Goal: Task Accomplishment & Management: Complete application form

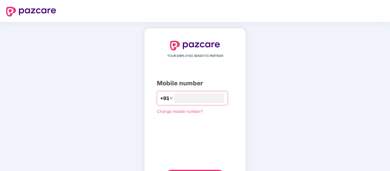
type input "**********"
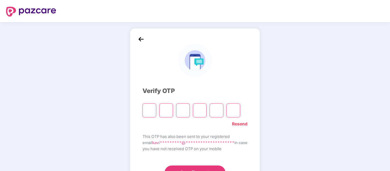
type input "*"
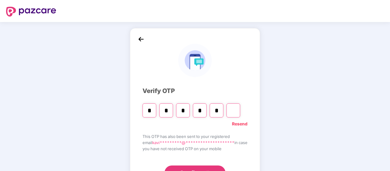
type input "*"
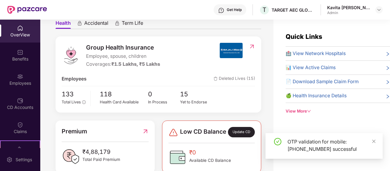
scroll to position [61, 0]
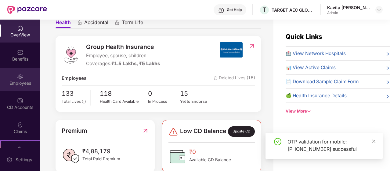
click at [16, 84] on div "Employees" at bounding box center [20, 83] width 40 height 6
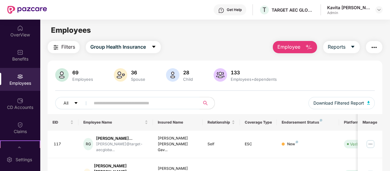
click at [311, 48] on img "button" at bounding box center [308, 47] width 7 height 7
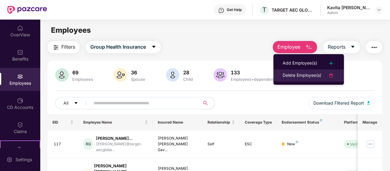
click at [306, 77] on div "Delete Employee(s)" at bounding box center [301, 75] width 39 height 7
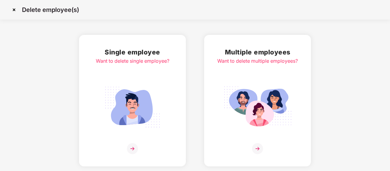
click at [145, 104] on img at bounding box center [132, 107] width 68 height 48
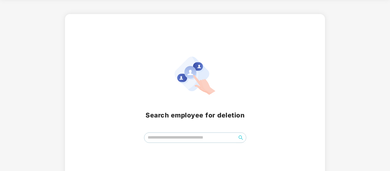
scroll to position [31, 0]
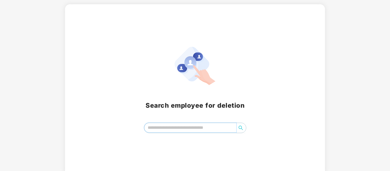
click at [166, 125] on input "search" at bounding box center [190, 127] width 92 height 9
click at [182, 128] on input "search" at bounding box center [190, 127] width 92 height 9
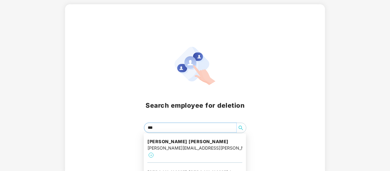
type input "****"
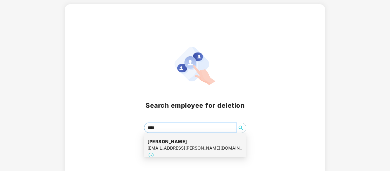
click at [195, 150] on div "[EMAIL_ADDRESS][PERSON_NAME][DOMAIN_NAME]" at bounding box center [194, 147] width 95 height 7
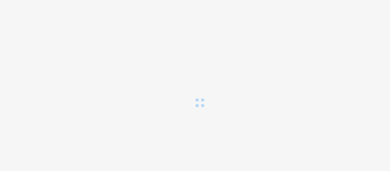
scroll to position [0, 0]
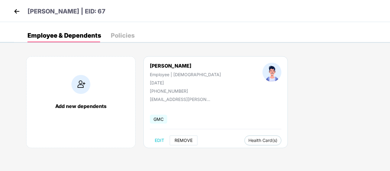
click at [181, 138] on span "REMOVE" at bounding box center [183, 140] width 18 height 5
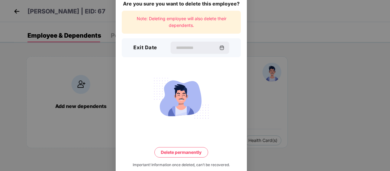
scroll to position [24, 0]
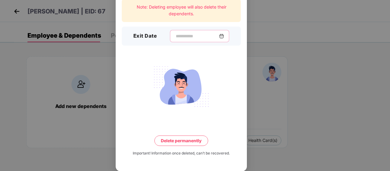
click at [178, 38] on input at bounding box center [197, 36] width 44 height 6
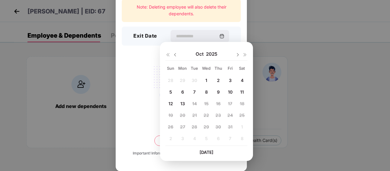
click at [229, 92] on span "10" at bounding box center [230, 91] width 5 height 5
type input "**********"
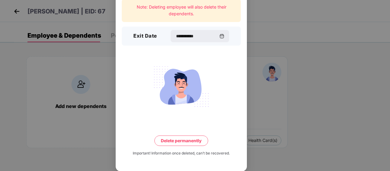
click at [176, 141] on button "Delete permanently" at bounding box center [181, 140] width 54 height 10
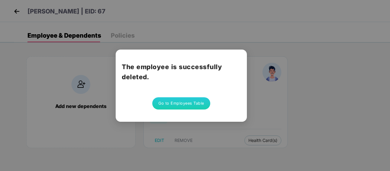
scroll to position [0, 0]
click at [180, 105] on button "Go to Employees Table" at bounding box center [181, 103] width 58 height 12
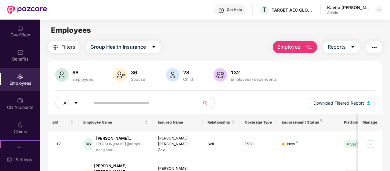
click at [18, 83] on div "Employees" at bounding box center [20, 83] width 40 height 6
click at [307, 46] on img "button" at bounding box center [308, 47] width 7 height 7
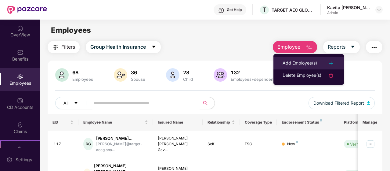
click at [303, 64] on div "Add Employee(s)" at bounding box center [299, 62] width 34 height 7
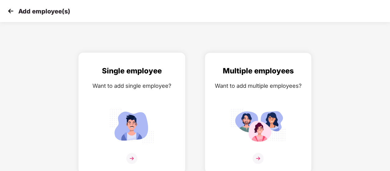
click at [128, 124] on img at bounding box center [131, 125] width 55 height 38
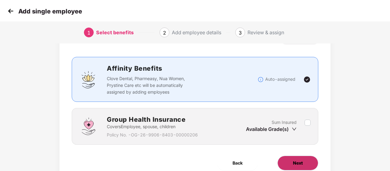
scroll to position [54, 0]
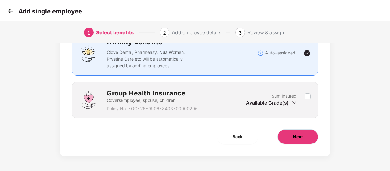
click at [297, 135] on span "Next" at bounding box center [298, 136] width 10 height 7
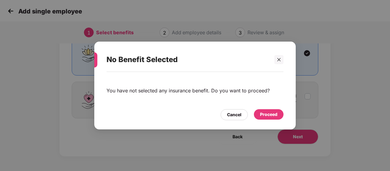
click at [265, 113] on div "Proceed" at bounding box center [268, 114] width 17 height 7
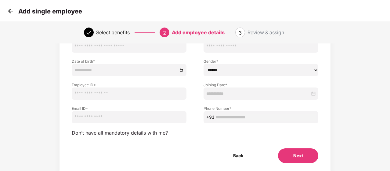
scroll to position [0, 0]
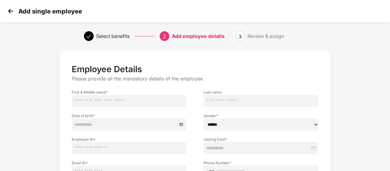
click at [102, 100] on input "text" at bounding box center [129, 101] width 115 height 12
type input "******"
click at [218, 98] on input "text" at bounding box center [260, 101] width 115 height 12
type input "******"
click at [104, 124] on input at bounding box center [125, 124] width 103 height 7
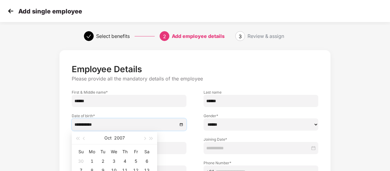
type input "**********"
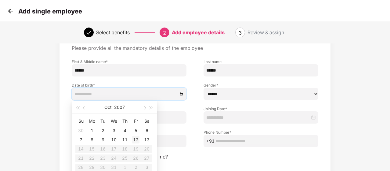
type input "**********"
click at [84, 108] on span "button" at bounding box center [84, 107] width 3 height 3
click at [88, 107] on div "[DATE]" at bounding box center [114, 107] width 53 height 12
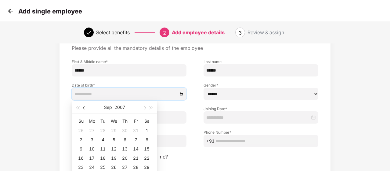
click at [85, 107] on span "button" at bounding box center [84, 107] width 3 height 3
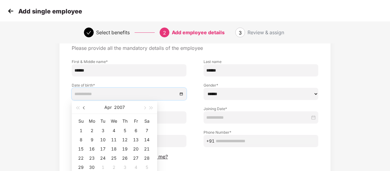
click at [85, 107] on span "button" at bounding box center [84, 107] width 3 height 3
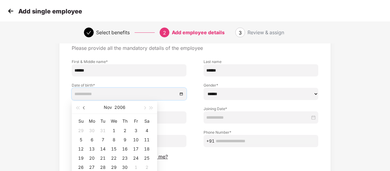
click at [85, 107] on span "button" at bounding box center [84, 107] width 3 height 3
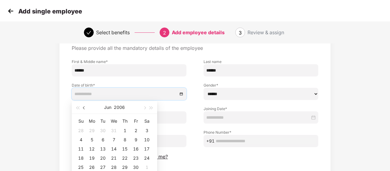
click at [85, 107] on span "button" at bounding box center [84, 107] width 3 height 3
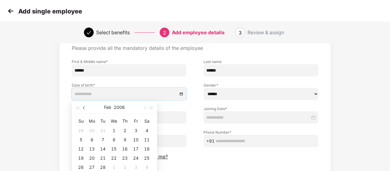
click at [85, 107] on span "button" at bounding box center [84, 107] width 3 height 3
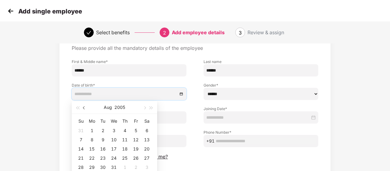
click at [85, 107] on span "button" at bounding box center [84, 107] width 3 height 3
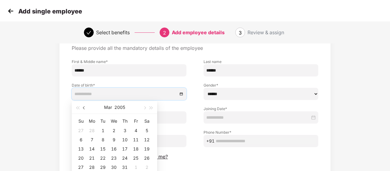
click at [85, 107] on span "button" at bounding box center [84, 107] width 3 height 3
click at [84, 108] on span "button" at bounding box center [84, 107] width 3 height 3
click at [83, 108] on button "button" at bounding box center [84, 107] width 7 height 12
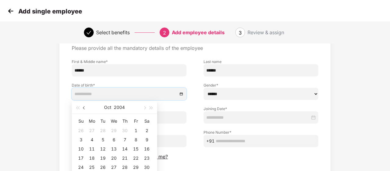
click at [83, 108] on button "button" at bounding box center [84, 107] width 7 height 12
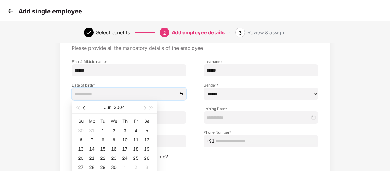
click at [83, 108] on button "button" at bounding box center [84, 107] width 7 height 12
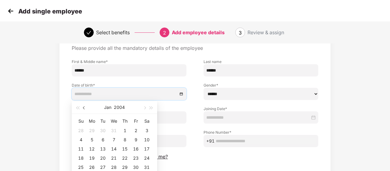
click at [83, 108] on button "button" at bounding box center [84, 107] width 7 height 12
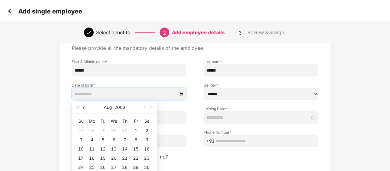
click at [83, 108] on button "button" at bounding box center [84, 107] width 7 height 12
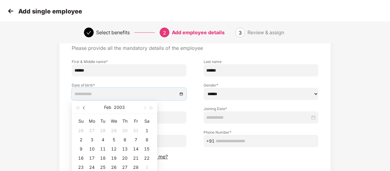
click at [83, 108] on button "button" at bounding box center [84, 107] width 7 height 12
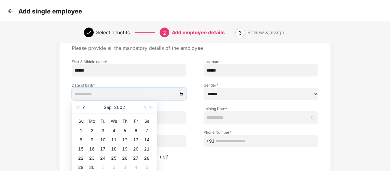
click at [83, 108] on button "button" at bounding box center [84, 107] width 7 height 12
click at [83, 108] on span "button" at bounding box center [84, 107] width 3 height 3
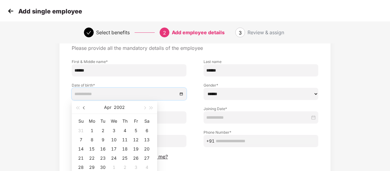
click at [83, 108] on span "button" at bounding box center [84, 107] width 3 height 3
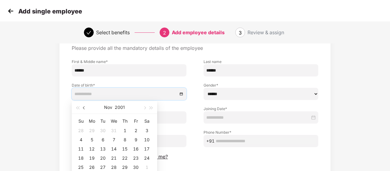
click at [83, 108] on span "button" at bounding box center [84, 107] width 3 height 3
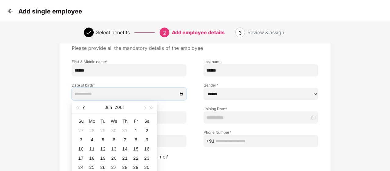
click at [83, 108] on span "button" at bounding box center [84, 107] width 3 height 3
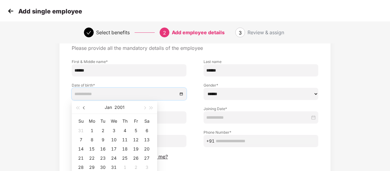
click at [83, 108] on span "button" at bounding box center [84, 107] width 3 height 3
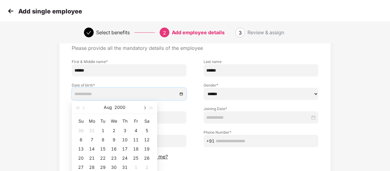
click at [143, 107] on span "button" at bounding box center [144, 107] width 3 height 3
type input "**********"
click at [93, 139] on div "9" at bounding box center [91, 139] width 7 height 7
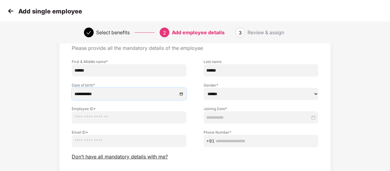
click at [97, 118] on input "text" at bounding box center [129, 117] width 115 height 12
type input "****"
click at [100, 139] on input "email" at bounding box center [129, 141] width 115 height 12
paste input "**********"
type input "**********"
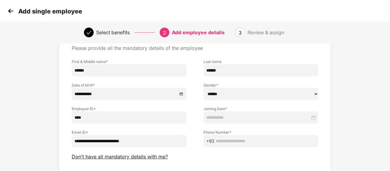
click at [222, 96] on select "****** **** ******" at bounding box center [260, 94] width 115 height 12
select select "****"
click at [203, 88] on select "****** **** ******" at bounding box center [260, 94] width 115 height 12
click at [234, 117] on input at bounding box center [258, 117] width 104 height 7
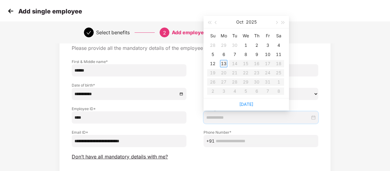
type input "**********"
click at [223, 60] on div "13" at bounding box center [223, 63] width 7 height 7
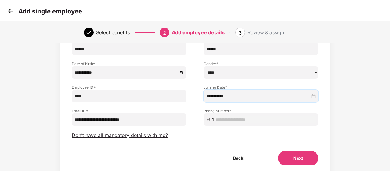
scroll to position [74, 0]
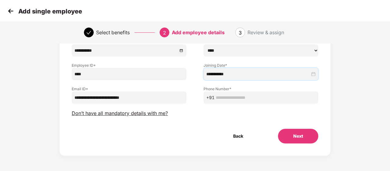
click at [227, 98] on input "text" at bounding box center [266, 97] width 100 height 7
paste input "**********"
type input "**********"
click at [306, 144] on div "**********" at bounding box center [194, 65] width 271 height 179
click at [298, 138] on button "Next" at bounding box center [298, 135] width 40 height 15
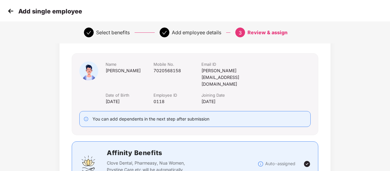
scroll to position [92, 0]
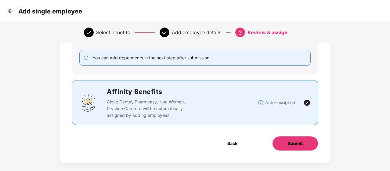
click at [295, 140] on span "Submit" at bounding box center [295, 143] width 15 height 7
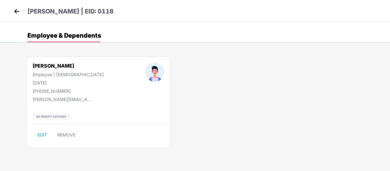
click at [13, 9] on img at bounding box center [16, 11] width 9 height 9
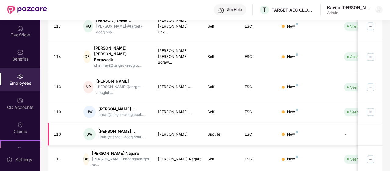
scroll to position [61, 0]
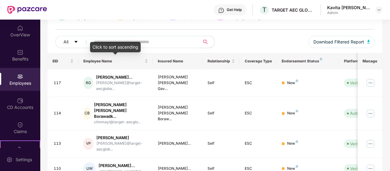
click at [107, 42] on div "Click to sort ascending" at bounding box center [115, 47] width 51 height 10
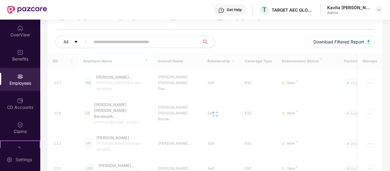
click at [110, 39] on input "text" at bounding box center [143, 41] width 98 height 9
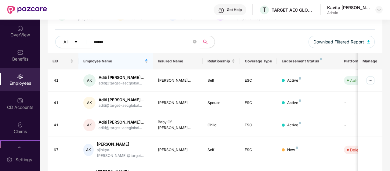
type input "******"
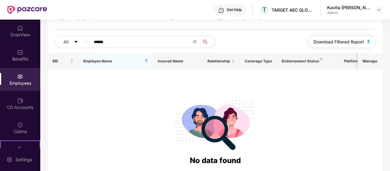
click at [325, 42] on span "Download Filtered Report" at bounding box center [338, 41] width 51 height 7
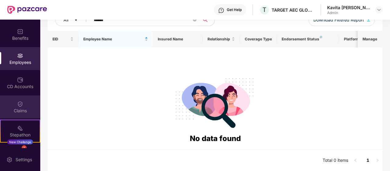
scroll to position [31, 0]
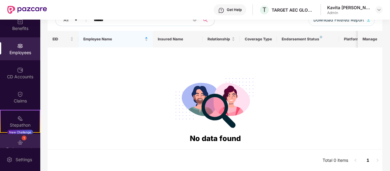
click at [21, 139] on img at bounding box center [20, 142] width 6 height 6
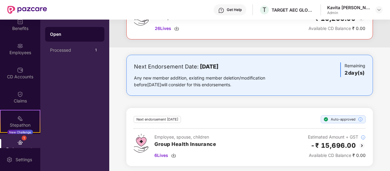
scroll to position [73, 0]
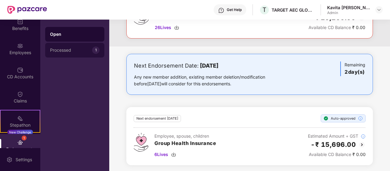
click at [69, 49] on div "Processed" at bounding box center [71, 50] width 42 height 5
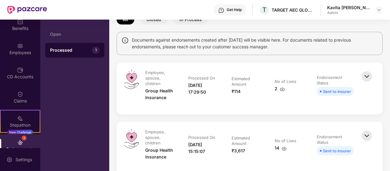
scroll to position [0, 0]
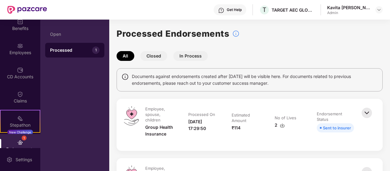
click at [159, 55] on button "Closed" at bounding box center [153, 56] width 27 height 10
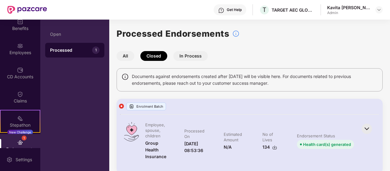
click at [193, 56] on button "In Process" at bounding box center [190, 56] width 34 height 10
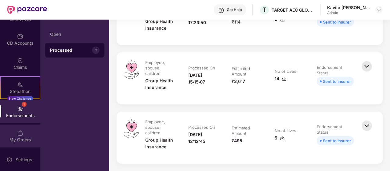
scroll to position [64, 0]
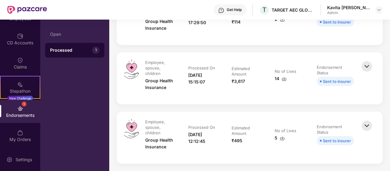
click at [23, 110] on div "1 Endorsements" at bounding box center [20, 111] width 40 height 23
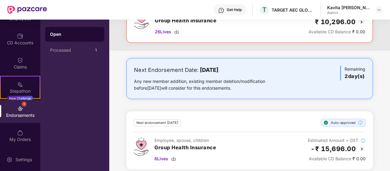
scroll to position [73, 0]
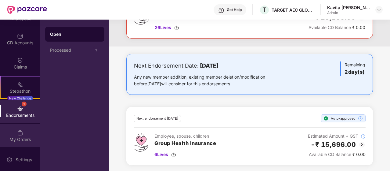
click at [27, 136] on div "My Orders" at bounding box center [20, 139] width 40 height 6
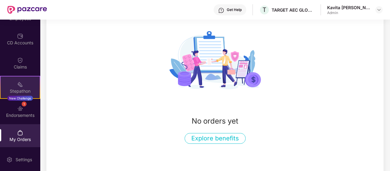
click at [25, 83] on div "Stepathon New Challenge" at bounding box center [20, 87] width 40 height 23
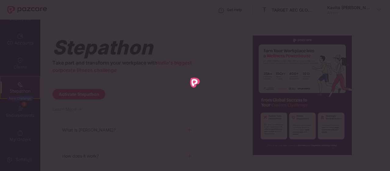
scroll to position [0, 0]
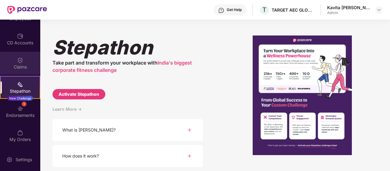
click at [18, 68] on div "Claims" at bounding box center [20, 67] width 40 height 6
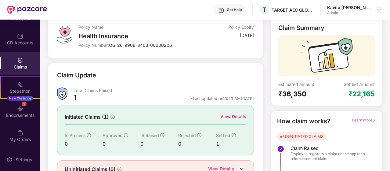
scroll to position [68, 0]
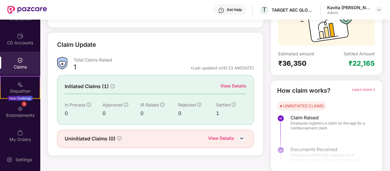
click at [243, 136] on img at bounding box center [241, 137] width 9 height 9
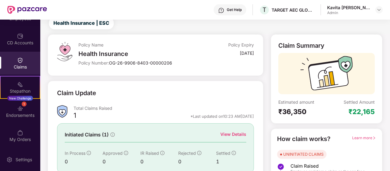
scroll to position [0, 0]
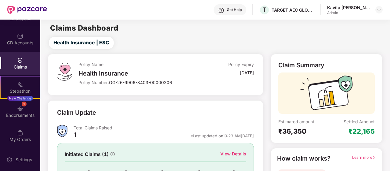
click at [25, 64] on div "Claims" at bounding box center [20, 67] width 40 height 6
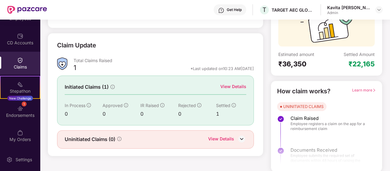
scroll to position [68, 0]
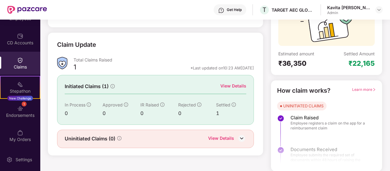
click at [234, 84] on div "View Details" at bounding box center [233, 85] width 26 height 7
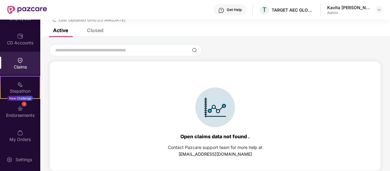
scroll to position [26, 0]
click at [25, 105] on div "1 Endorsements" at bounding box center [20, 111] width 40 height 23
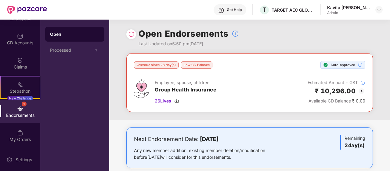
click at [343, 63] on div "Auto-approved" at bounding box center [342, 65] width 45 height 8
click at [326, 65] on img at bounding box center [325, 64] width 5 height 5
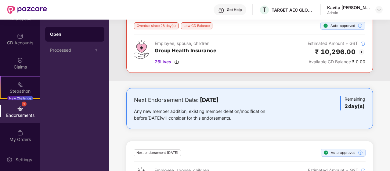
scroll to position [61, 0]
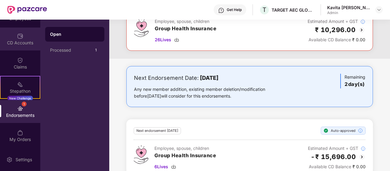
click at [21, 40] on div "CD Accounts" at bounding box center [20, 43] width 40 height 6
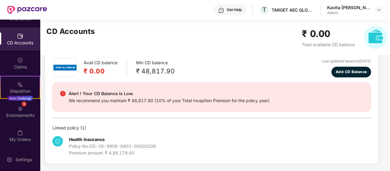
scroll to position [27, 0]
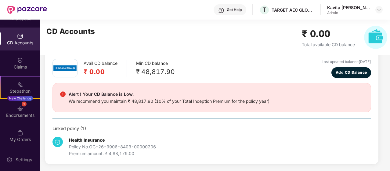
click at [85, 147] on div "Policy No. OG-26-9906-8403-00000206" at bounding box center [112, 146] width 87 height 7
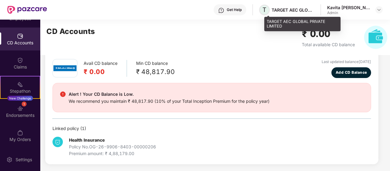
click at [267, 12] on span "T" at bounding box center [264, 10] width 11 height 11
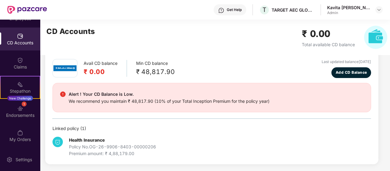
click at [101, 151] on div "Premium amount: ₹ 4,88,179.00" at bounding box center [112, 153] width 87 height 7
drag, startPoint x: 139, startPoint y: 154, endPoint x: 77, endPoint y: 152, distance: 61.4
click at [77, 152] on div "Premium amount: ₹ 4,88,179.00" at bounding box center [112, 153] width 87 height 7
click at [179, 148] on div "Health Insurance Policy No. OG-26-9906-8403-00000206 Premium amount: ₹ 4,88,179…" at bounding box center [211, 143] width 318 height 25
click at [22, 88] on div "Stepathon" at bounding box center [20, 91] width 39 height 6
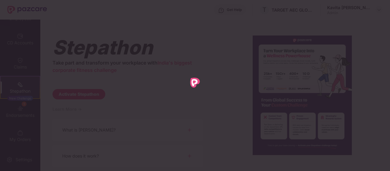
scroll to position [0, 0]
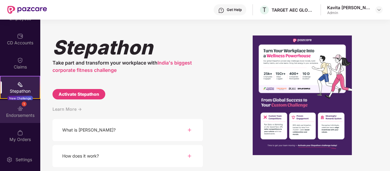
click at [17, 108] on img at bounding box center [20, 108] width 6 height 6
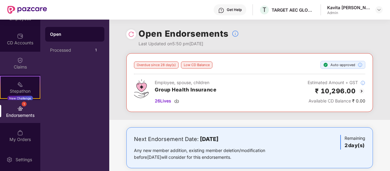
click at [23, 66] on div "Claims" at bounding box center [20, 67] width 40 height 6
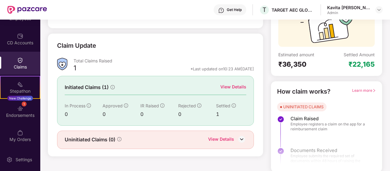
scroll to position [68, 0]
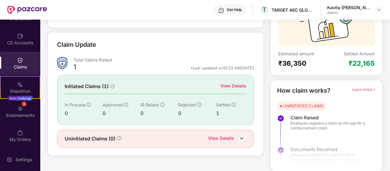
click at [217, 136] on div "View Details" at bounding box center [221, 139] width 26 height 8
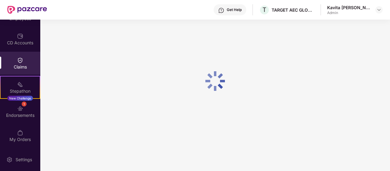
scroll to position [20, 0]
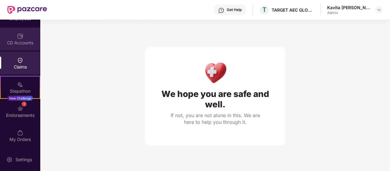
click at [15, 43] on div "CD Accounts" at bounding box center [20, 43] width 40 height 6
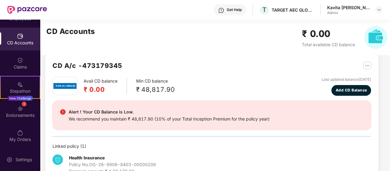
scroll to position [0, 0]
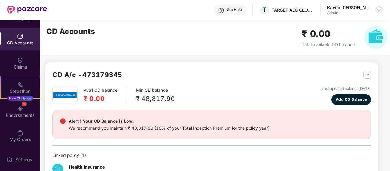
click at [379, 11] on img at bounding box center [378, 9] width 5 height 5
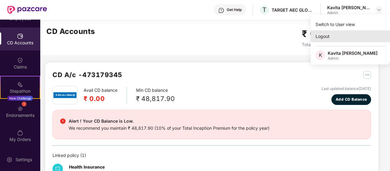
click at [326, 36] on div "Logout" at bounding box center [350, 36] width 79 height 12
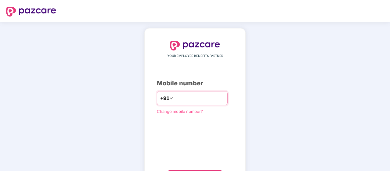
type input "**********"
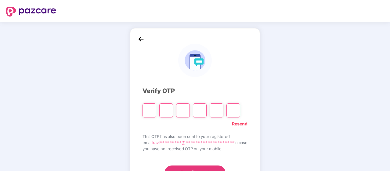
type input "*"
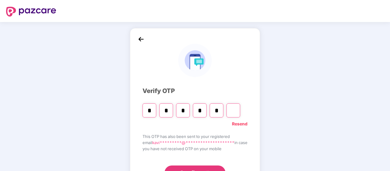
type input "*"
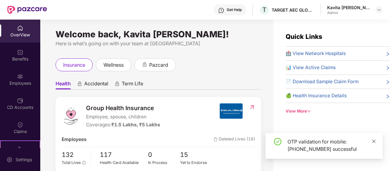
click at [374, 141] on icon "close" at bounding box center [373, 140] width 3 height 3
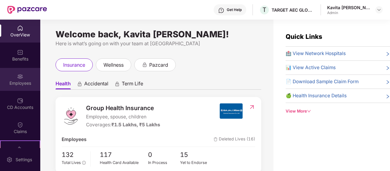
click at [20, 81] on div "Employees" at bounding box center [20, 83] width 40 height 6
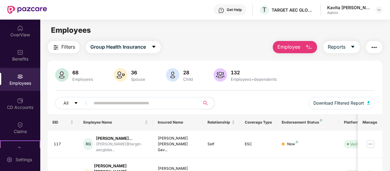
click at [370, 48] on button "button" at bounding box center [374, 47] width 16 height 12
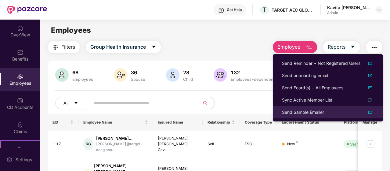
click at [314, 110] on div "Send Sample Emailer" at bounding box center [303, 112] width 42 height 7
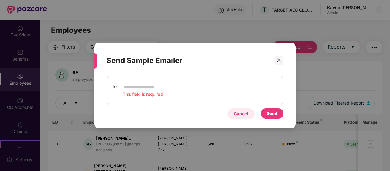
click at [240, 118] on div "Cancel" at bounding box center [240, 113] width 27 height 11
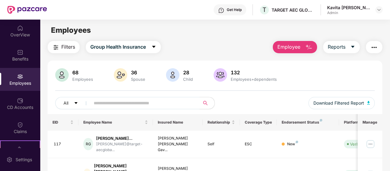
click at [375, 46] on img "button" at bounding box center [373, 47] width 7 height 7
click at [231, 44] on div "Filters Group Health Insurance Employee Reports" at bounding box center [215, 47] width 335 height 12
click at [335, 103] on span "Download Filtered Report" at bounding box center [338, 102] width 51 height 7
click at [354, 46] on icon "caret-down" at bounding box center [352, 47] width 3 height 2
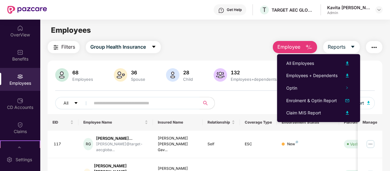
drag, startPoint x: 236, startPoint y: 31, endPoint x: 247, endPoint y: 32, distance: 11.1
click at [236, 31] on div "Employees" at bounding box center [214, 30] width 349 height 12
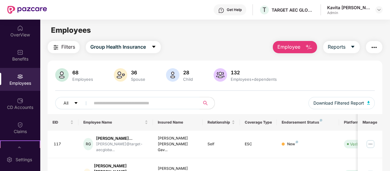
click at [375, 49] on img "button" at bounding box center [373, 47] width 7 height 7
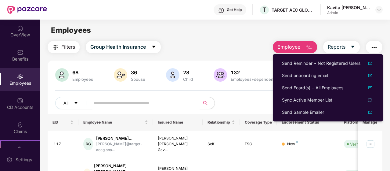
click at [114, 106] on input "text" at bounding box center [143, 102] width 98 height 9
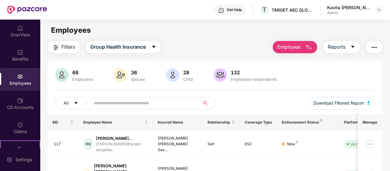
click at [377, 47] on img "button" at bounding box center [373, 47] width 7 height 7
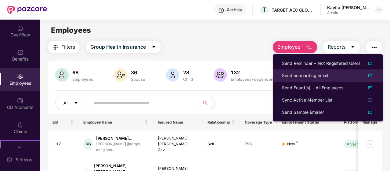
click at [317, 76] on div "Send onboarding email" at bounding box center [305, 75] width 46 height 7
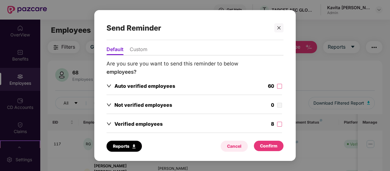
click at [239, 146] on div "Cancel" at bounding box center [234, 145] width 14 height 7
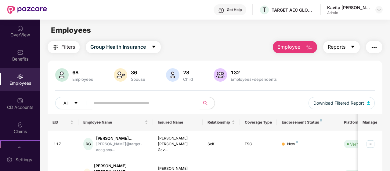
click at [353, 48] on icon "caret-down" at bounding box center [352, 46] width 5 height 5
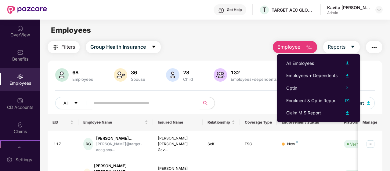
click at [257, 39] on main "Employees Filters Group Health Insurance Employee Reports 68 Employees 36 Spous…" at bounding box center [214, 105] width 349 height 171
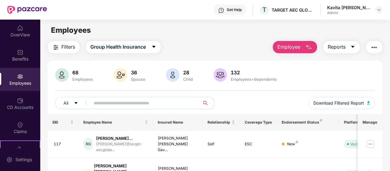
click at [374, 46] on img "button" at bounding box center [373, 47] width 7 height 7
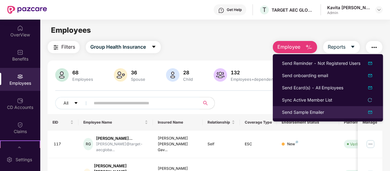
click at [315, 113] on div "Send Sample Emailer" at bounding box center [303, 112] width 42 height 7
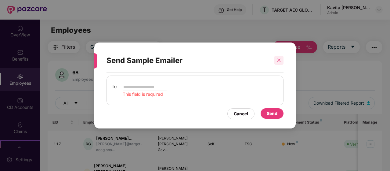
click at [278, 59] on icon "close" at bounding box center [279, 60] width 4 height 4
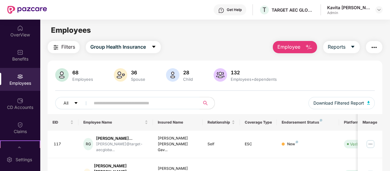
click at [373, 47] on img "button" at bounding box center [373, 47] width 7 height 7
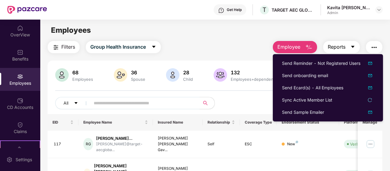
click at [345, 49] on span "Reports" at bounding box center [337, 47] width 18 height 8
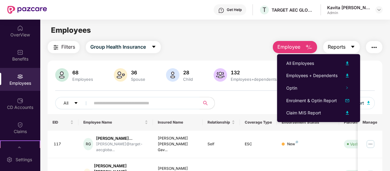
click at [353, 45] on icon "caret-down" at bounding box center [352, 46] width 5 height 5
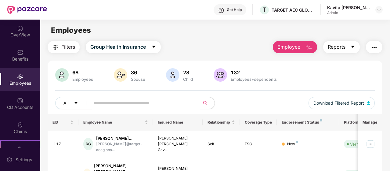
click at [353, 45] on icon "caret-down" at bounding box center [352, 46] width 5 height 5
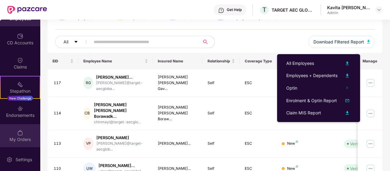
scroll to position [122, 0]
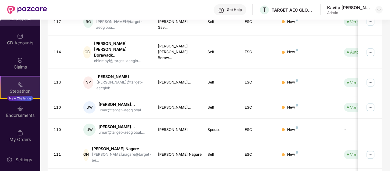
click at [23, 97] on div "New Challenge" at bounding box center [20, 97] width 26 height 5
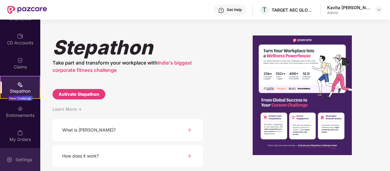
click at [19, 157] on div "Settings" at bounding box center [24, 159] width 20 height 6
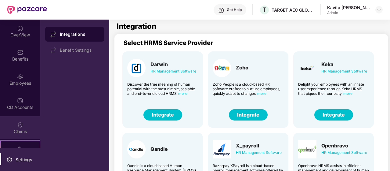
click at [21, 123] on img at bounding box center [20, 124] width 6 height 6
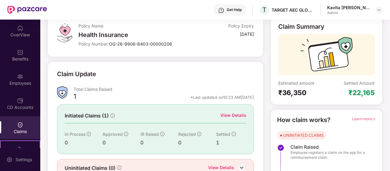
scroll to position [68, 0]
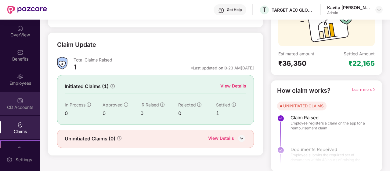
click at [15, 102] on div "CD Accounts" at bounding box center [20, 103] width 40 height 23
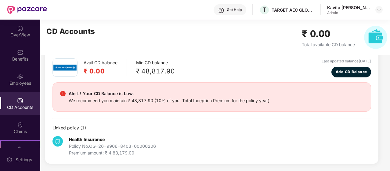
scroll to position [27, 0]
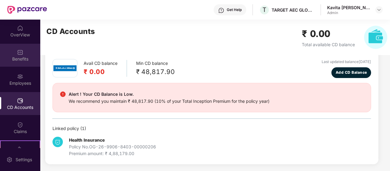
click at [17, 56] on div "Benefits" at bounding box center [20, 59] width 40 height 6
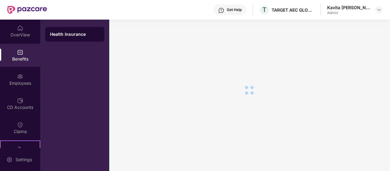
scroll to position [68, 0]
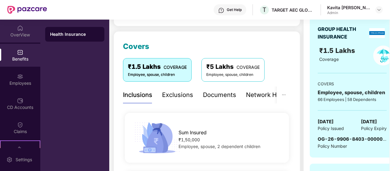
click at [20, 33] on div "OverView" at bounding box center [20, 35] width 40 height 6
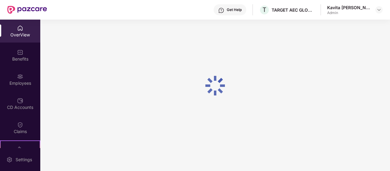
scroll to position [20, 0]
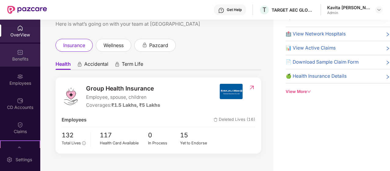
click at [12, 56] on div "Benefits" at bounding box center [20, 59] width 40 height 6
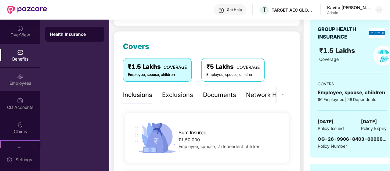
click at [17, 77] on img at bounding box center [20, 76] width 6 height 6
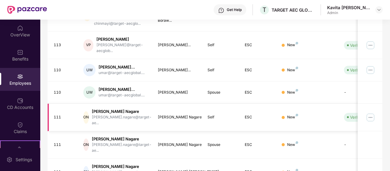
scroll to position [218, 0]
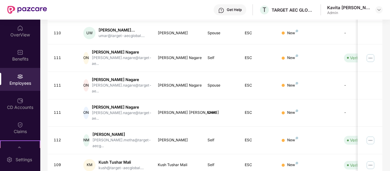
click at [23, 82] on div "Employees" at bounding box center [20, 83] width 40 height 6
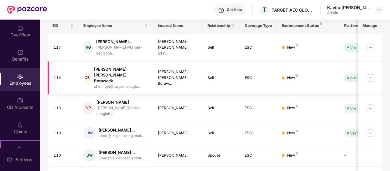
scroll to position [5, 0]
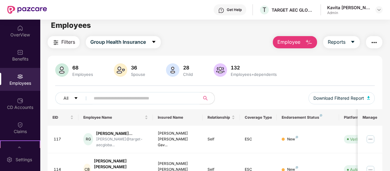
click at [307, 40] on img "button" at bounding box center [308, 42] width 7 height 7
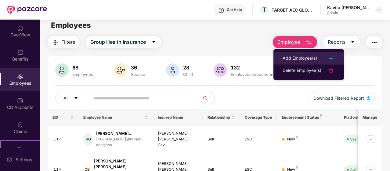
click at [302, 57] on div "Add Employee(s)" at bounding box center [299, 58] width 34 height 7
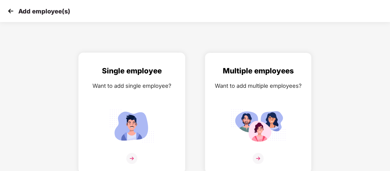
click at [134, 123] on img at bounding box center [131, 125] width 55 height 38
click at [269, 121] on img at bounding box center [258, 125] width 55 height 38
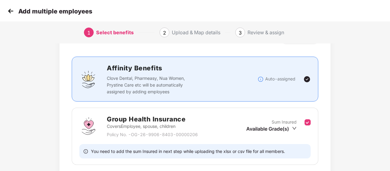
scroll to position [75, 0]
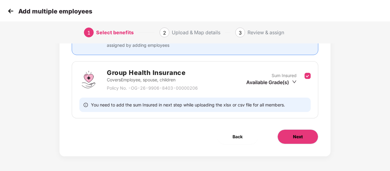
click at [295, 141] on button "Next" at bounding box center [297, 136] width 41 height 15
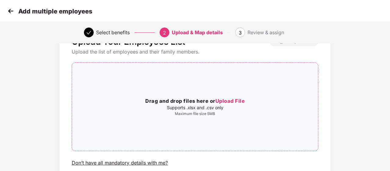
scroll to position [0, 0]
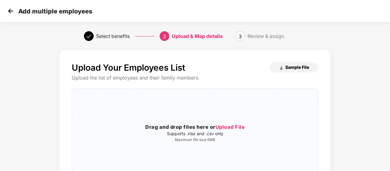
click at [294, 69] on span "Sample File" at bounding box center [297, 67] width 24 height 6
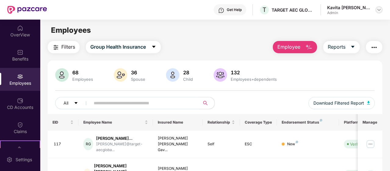
click at [379, 11] on img at bounding box center [378, 9] width 5 height 5
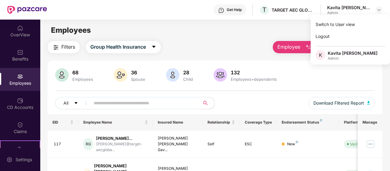
click at [340, 43] on div "Switch to User view Logout K Kavita Atul Shinde Admin" at bounding box center [350, 40] width 79 height 50
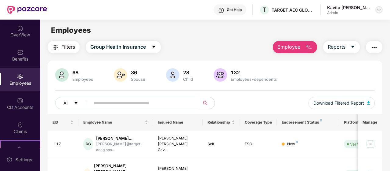
click at [377, 11] on img at bounding box center [378, 9] width 5 height 5
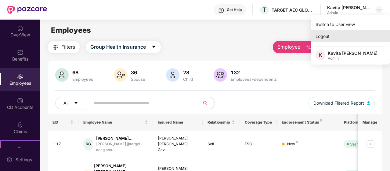
click at [328, 38] on div "Logout" at bounding box center [350, 36] width 79 height 12
